Goal: Information Seeking & Learning: Learn about a topic

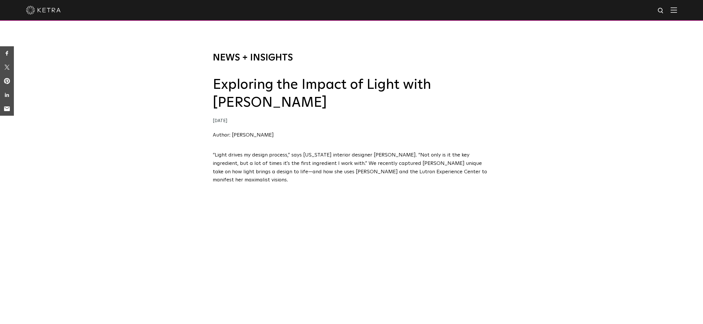
click at [263, 58] on link "News + Insights" at bounding box center [253, 57] width 80 height 9
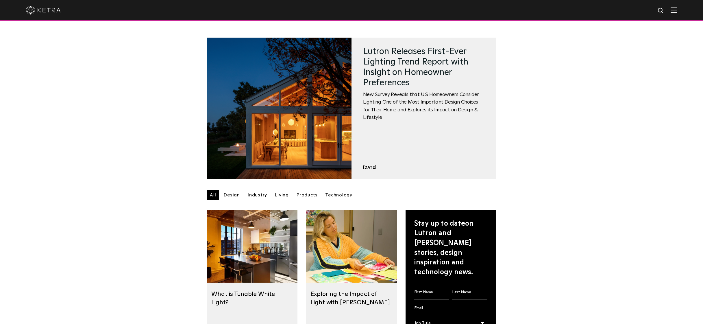
click at [263, 58] on link at bounding box center [279, 108] width 144 height 141
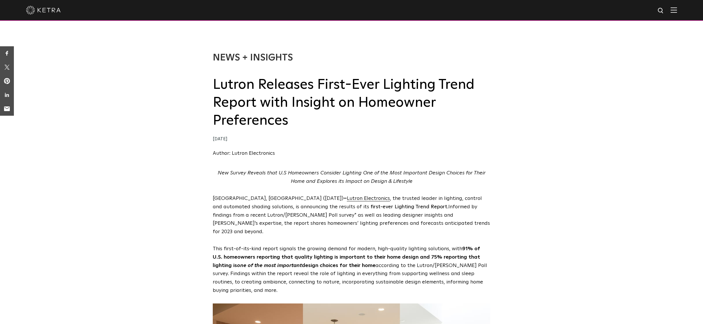
click at [675, 10] on img at bounding box center [673, 9] width 6 height 5
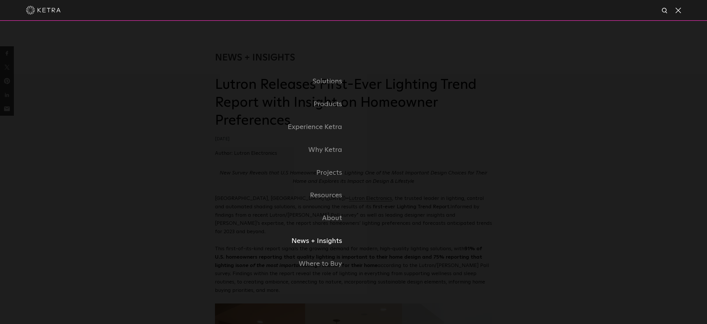
click at [330, 238] on link "News + Insights" at bounding box center [284, 240] width 139 height 23
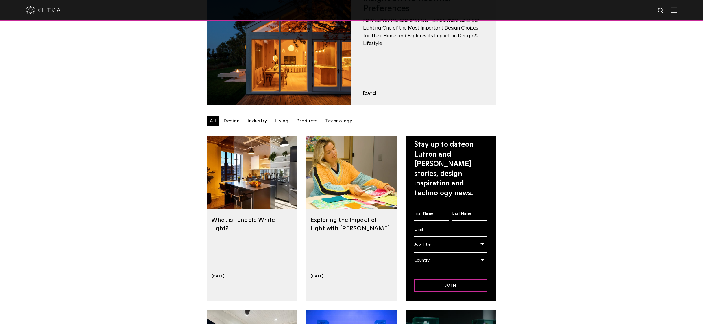
scroll to position [74, 0]
click at [255, 121] on link "Industry" at bounding box center [256, 120] width 25 height 10
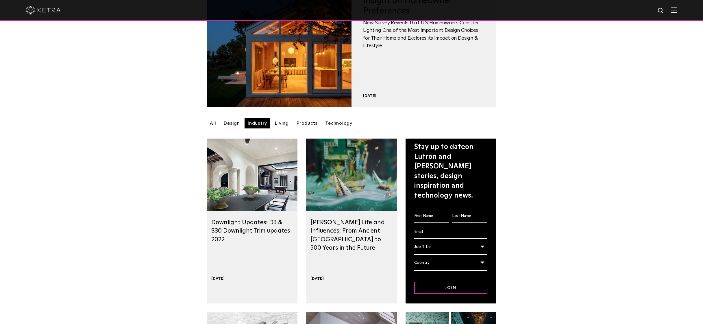
scroll to position [67, 0]
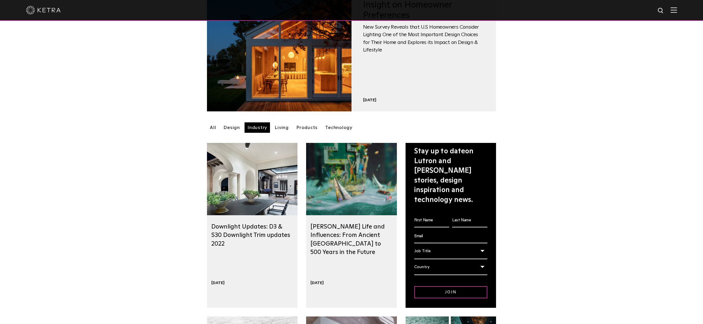
click at [229, 128] on link "Design" at bounding box center [231, 127] width 22 height 10
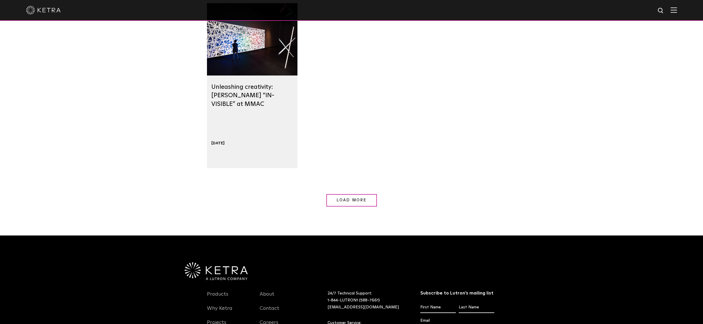
scroll to position [555, 0]
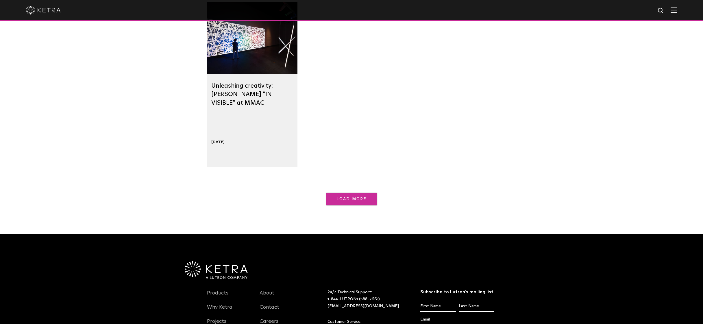
click at [336, 193] on link "Load More" at bounding box center [351, 199] width 51 height 12
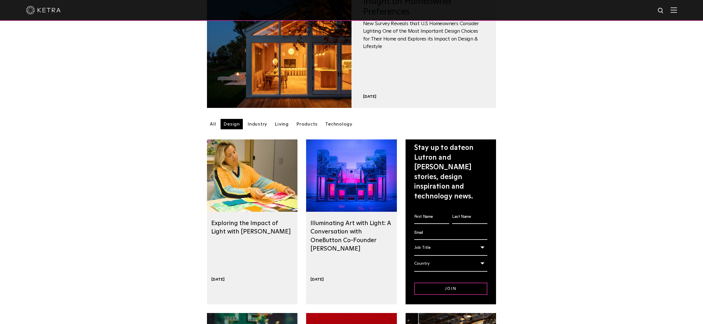
scroll to position [52, 0]
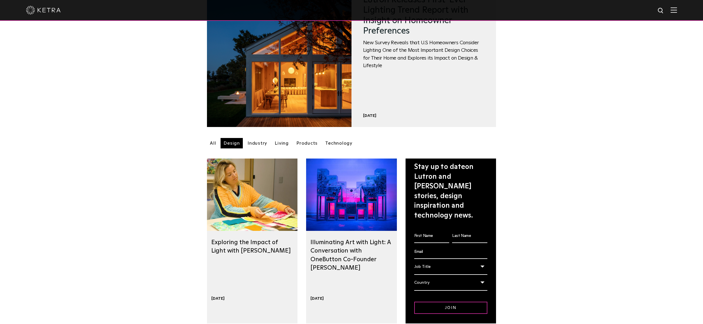
click at [253, 145] on link "Industry" at bounding box center [256, 143] width 25 height 10
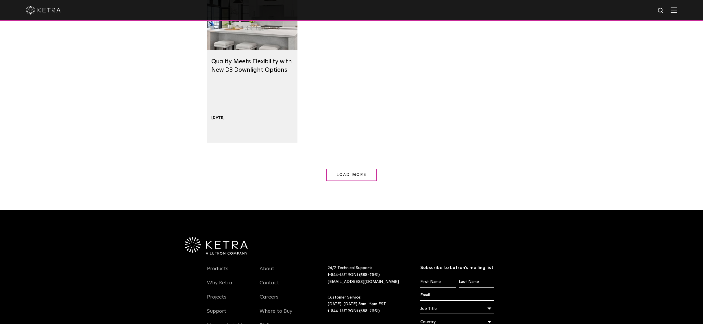
scroll to position [585, 0]
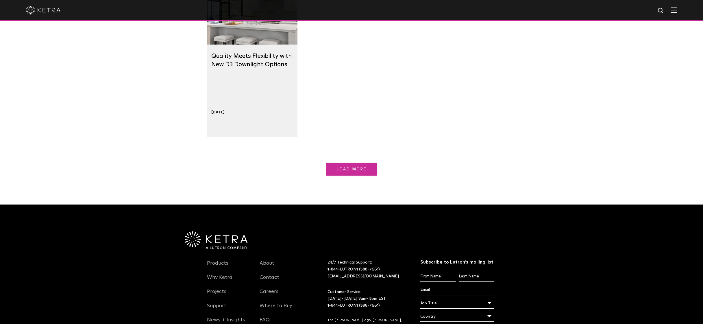
click at [339, 169] on span "Load More" at bounding box center [351, 169] width 30 height 4
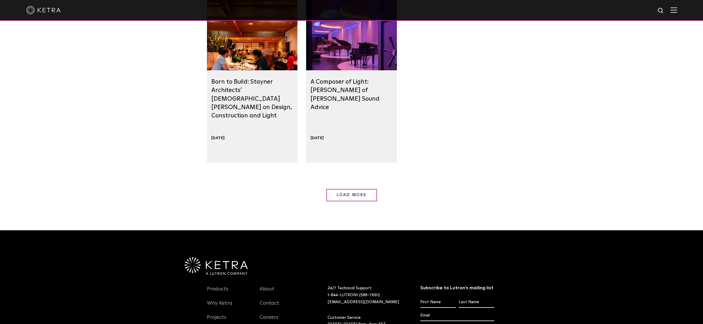
scroll to position [907, 0]
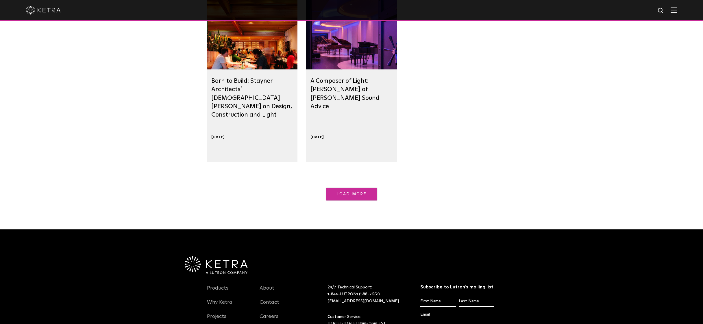
click at [354, 197] on link "Load More" at bounding box center [351, 194] width 51 height 12
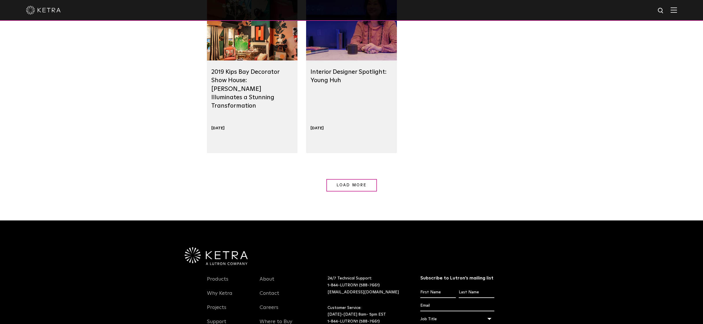
scroll to position [1270, 0]
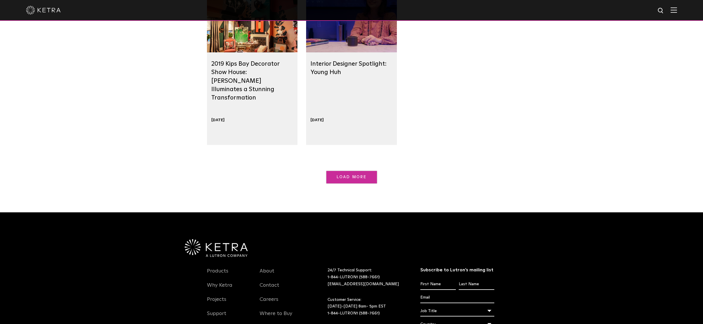
click at [351, 177] on span "Load More" at bounding box center [351, 177] width 30 height 4
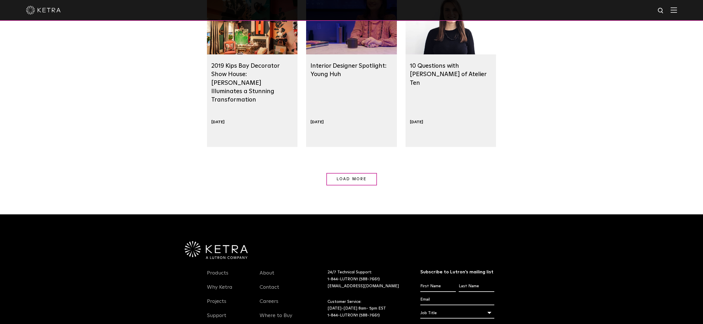
scroll to position [1267, 0]
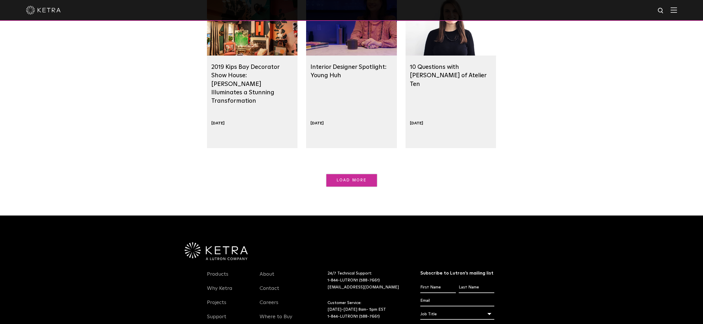
click at [355, 178] on link "Load More" at bounding box center [351, 180] width 51 height 12
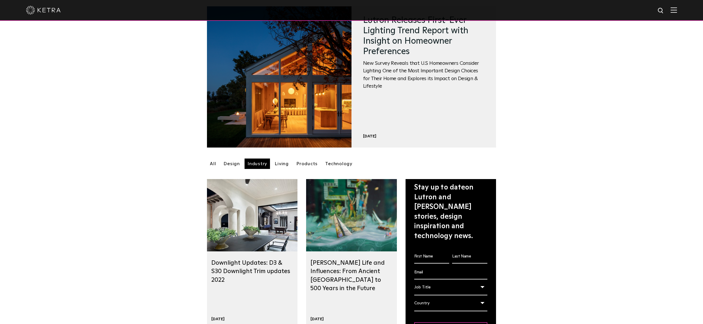
scroll to position [0, 0]
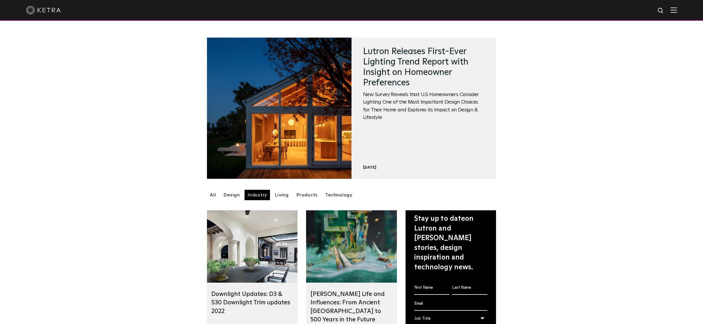
click at [677, 11] on img at bounding box center [673, 9] width 6 height 5
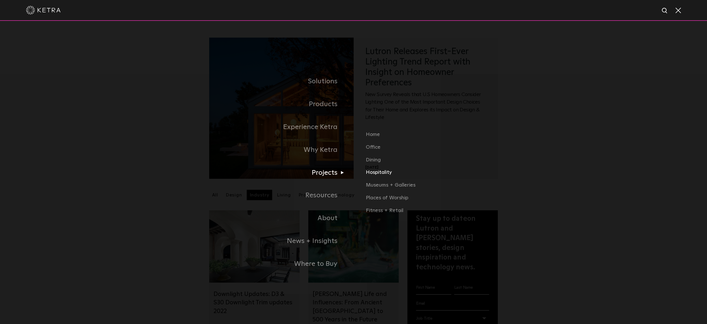
click at [375, 174] on link "Hospitality" at bounding box center [456, 174] width 181 height 13
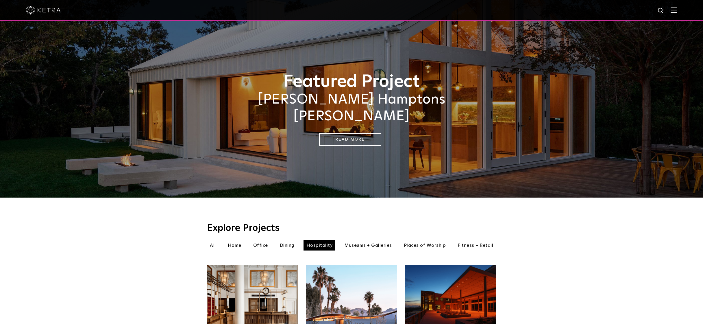
click at [664, 9] on img at bounding box center [660, 10] width 7 height 7
type input "diffa"
click at [642, 6] on button "Search" at bounding box center [646, 10] width 9 height 9
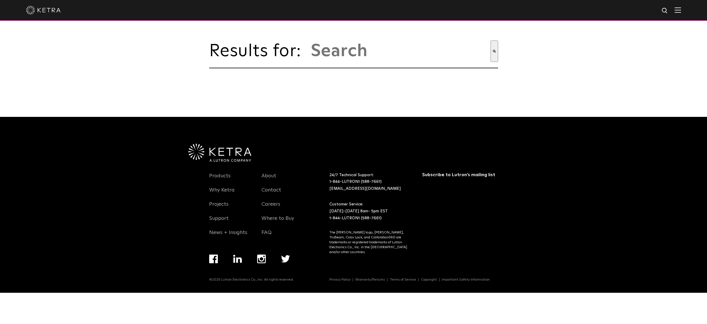
type input "diffa"
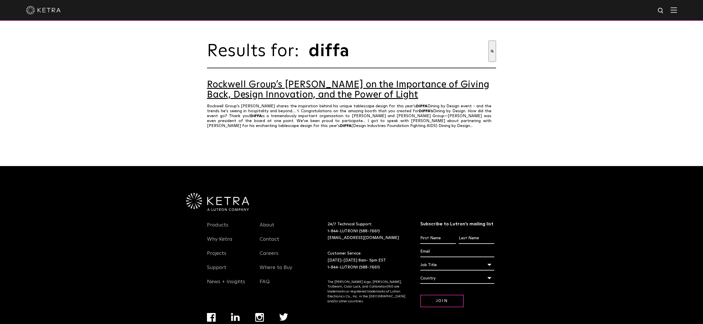
click at [316, 85] on link "Rockwell Group’s [PERSON_NAME] on the Importance of Giving Back, Design Innovat…" at bounding box center [351, 90] width 289 height 20
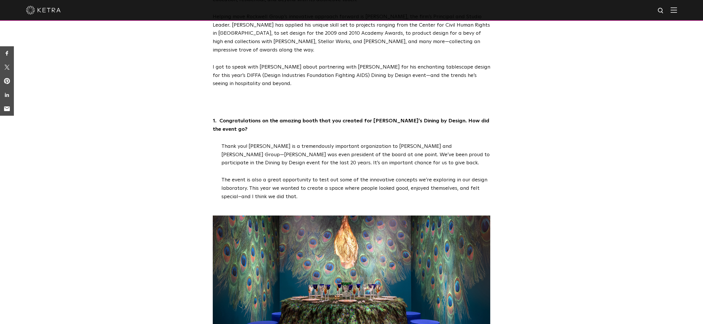
scroll to position [189, 0]
